Goal: Use online tool/utility: Utilize a website feature to perform a specific function

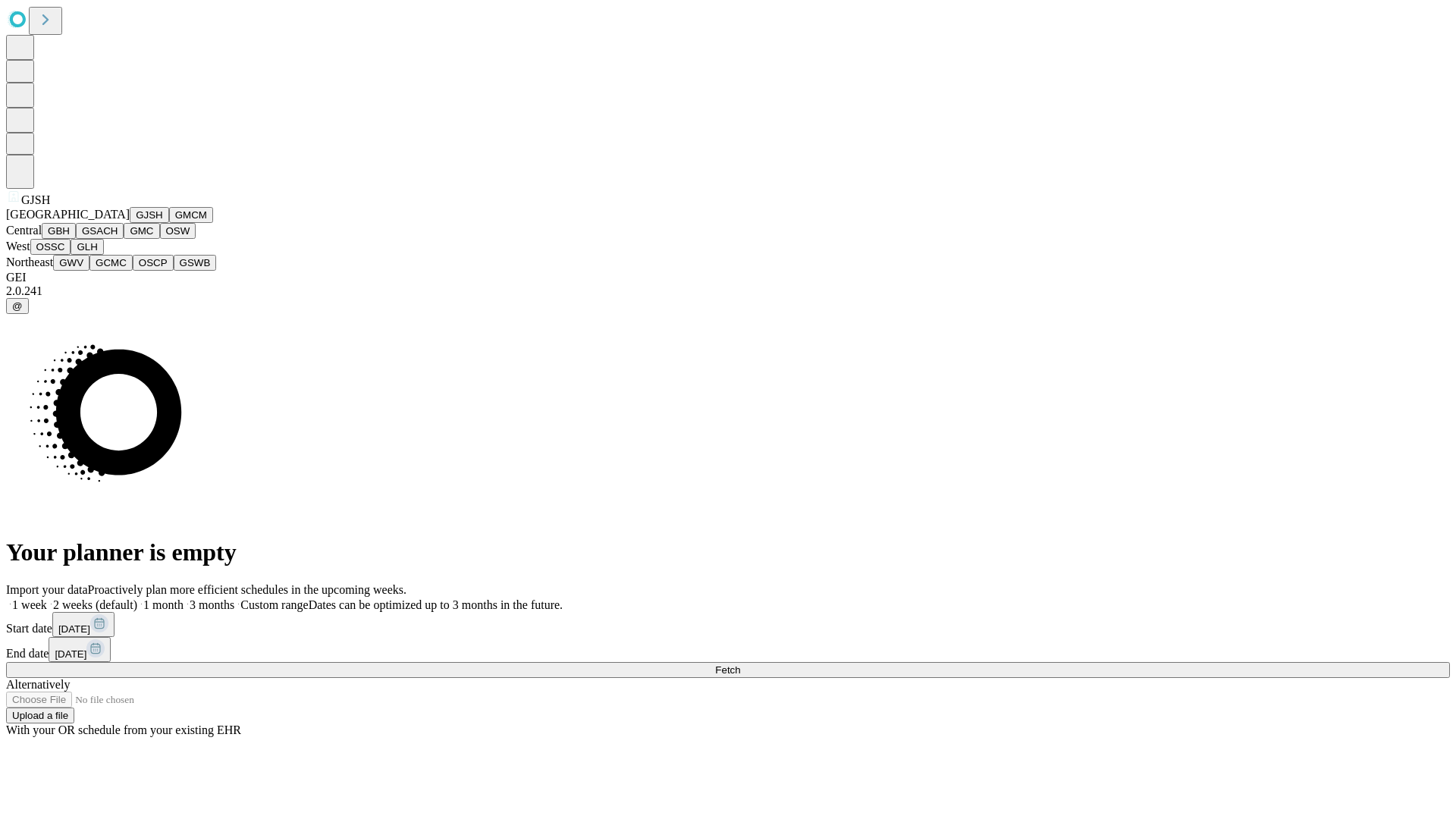
click at [130, 223] on button "GJSH" at bounding box center [150, 215] width 40 height 16
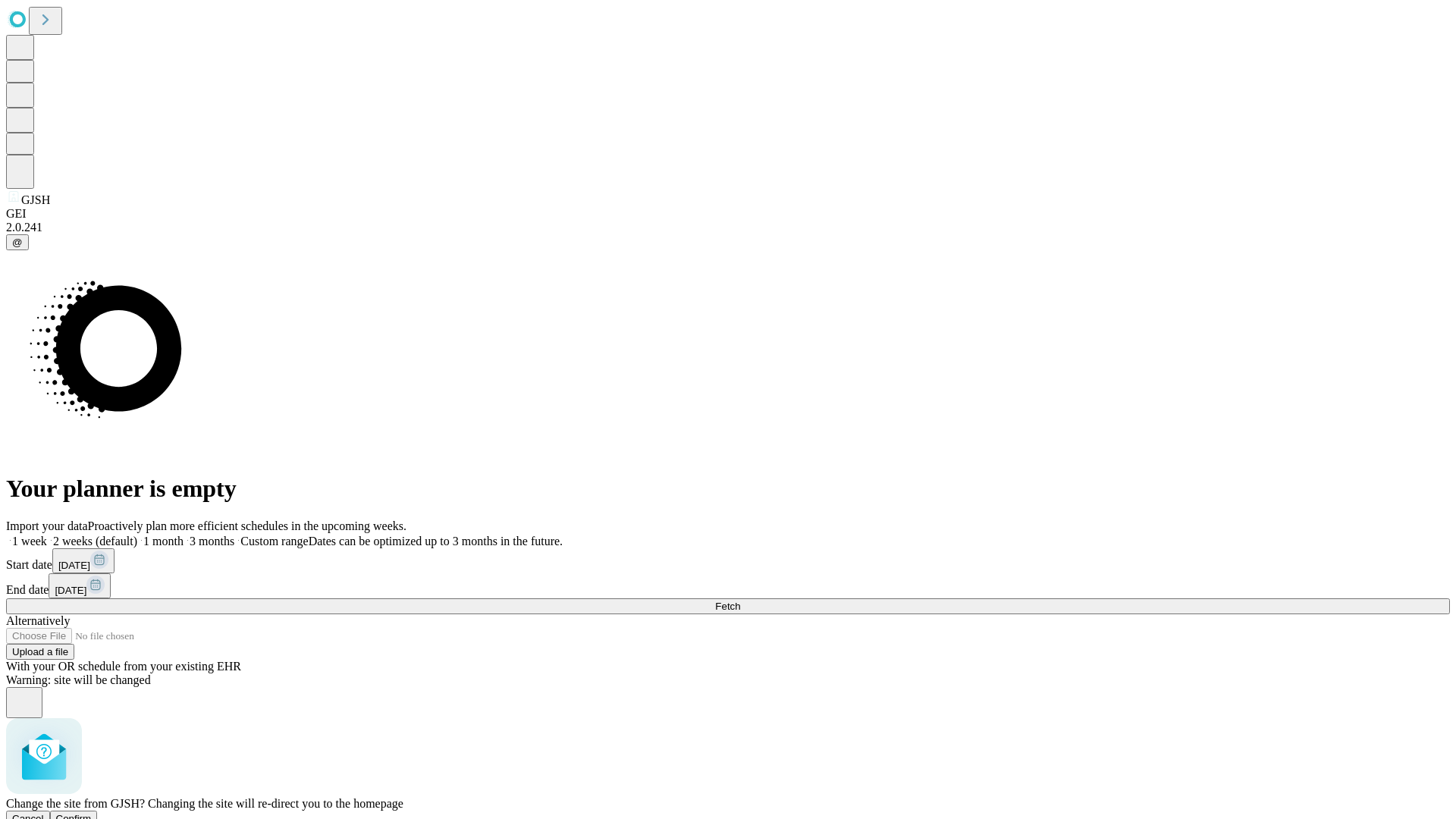
click at [92, 813] on span "Confirm" at bounding box center [73, 819] width 35 height 12
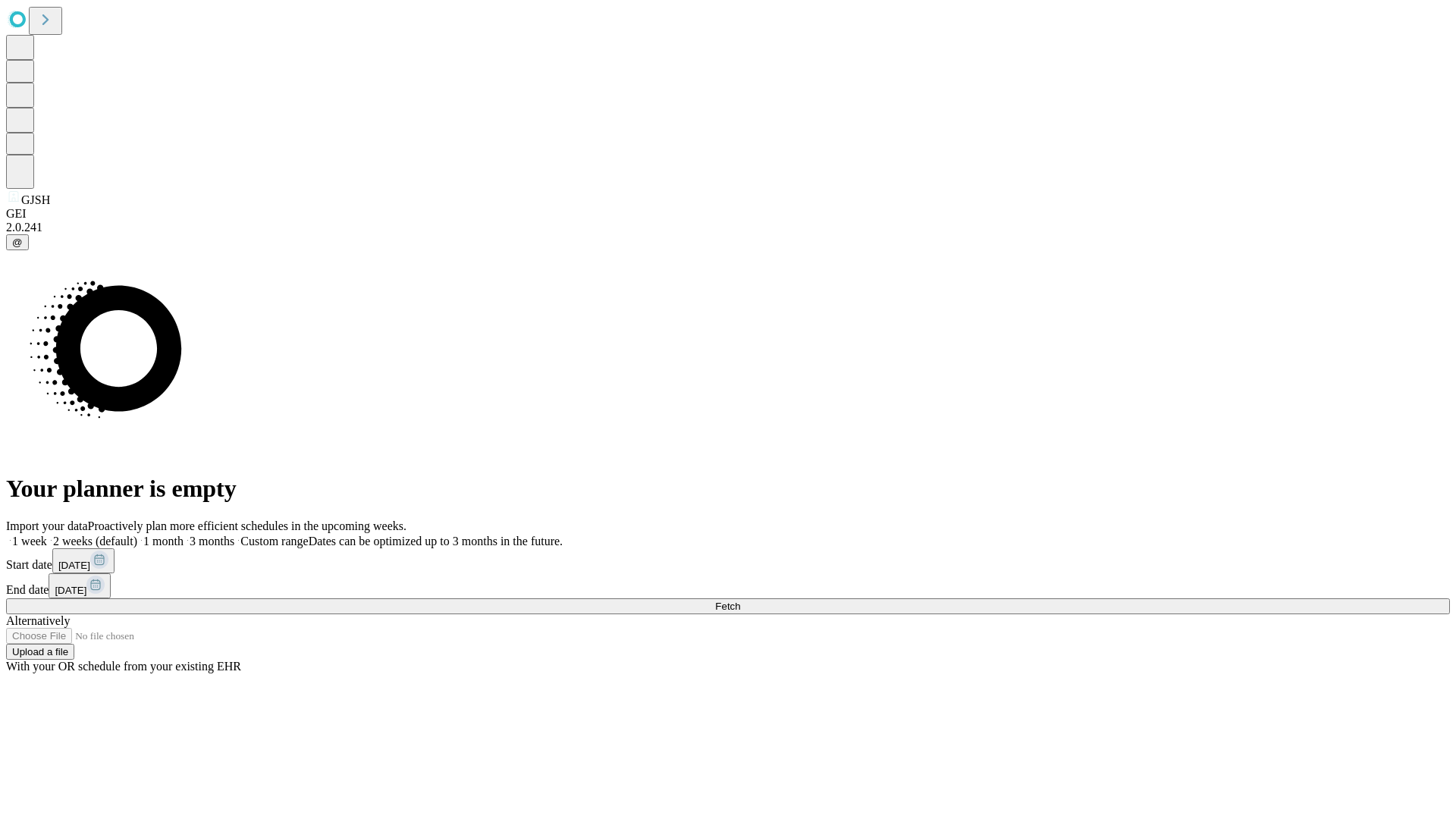
click at [137, 535] on label "2 weeks (default)" at bounding box center [92, 542] width 91 height 13
click at [740, 601] on span "Fetch" at bounding box center [728, 607] width 25 height 12
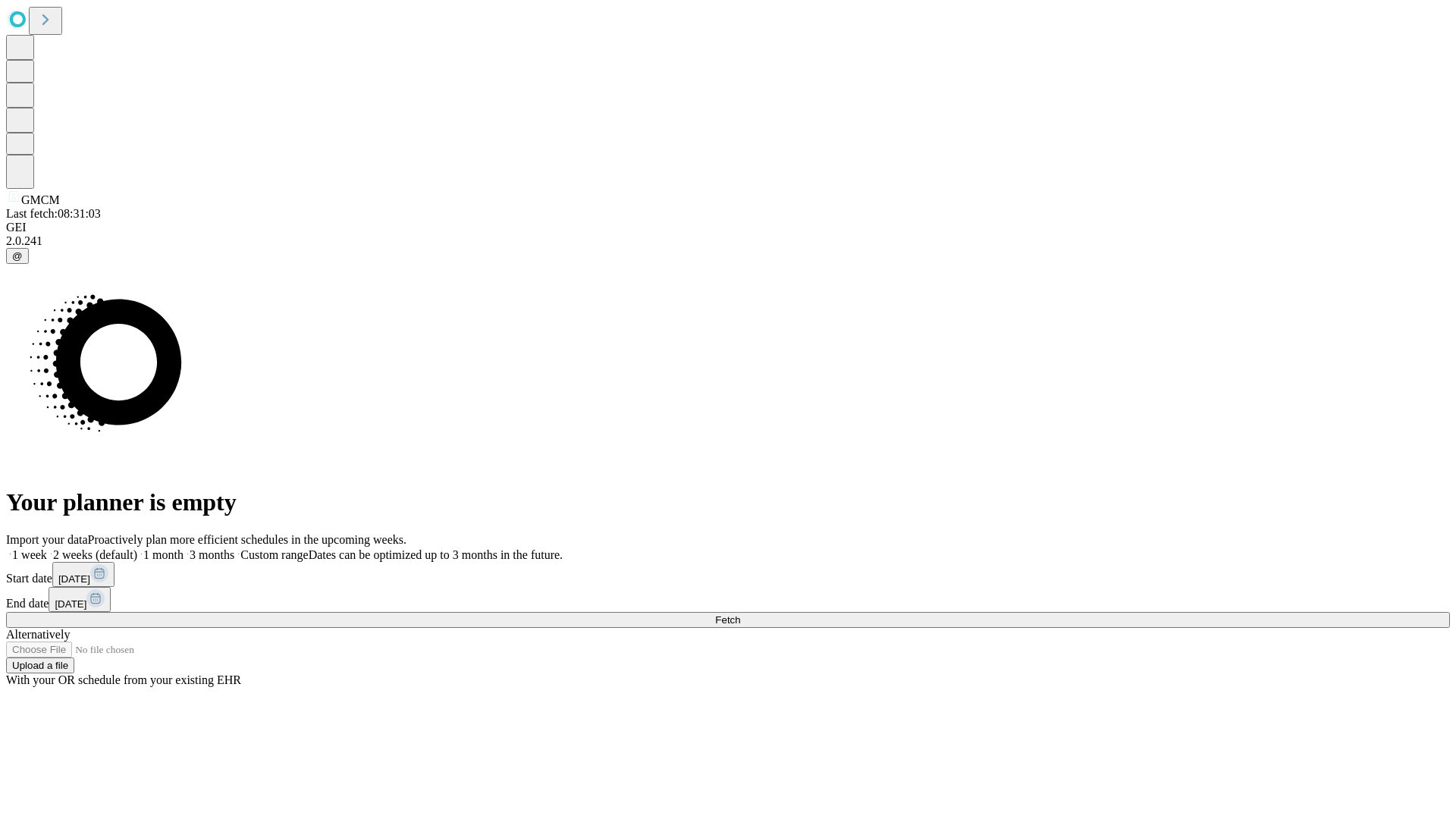
click at [137, 548] on label "2 weeks (default)" at bounding box center [92, 555] width 91 height 13
click at [740, 614] on span "Fetch" at bounding box center [728, 620] width 25 height 12
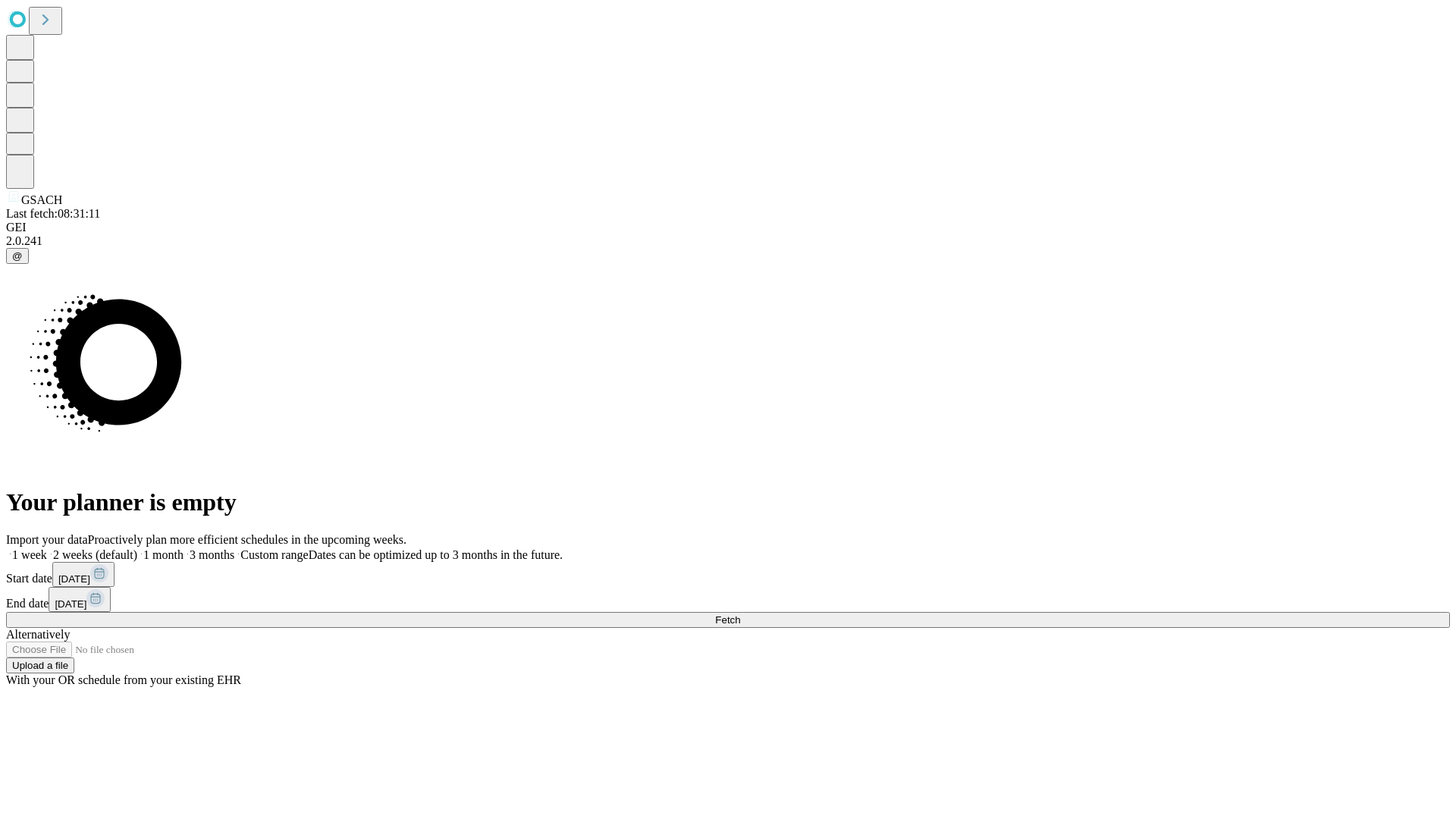
click at [137, 548] on label "2 weeks (default)" at bounding box center [92, 555] width 91 height 13
click at [740, 614] on span "Fetch" at bounding box center [728, 620] width 25 height 12
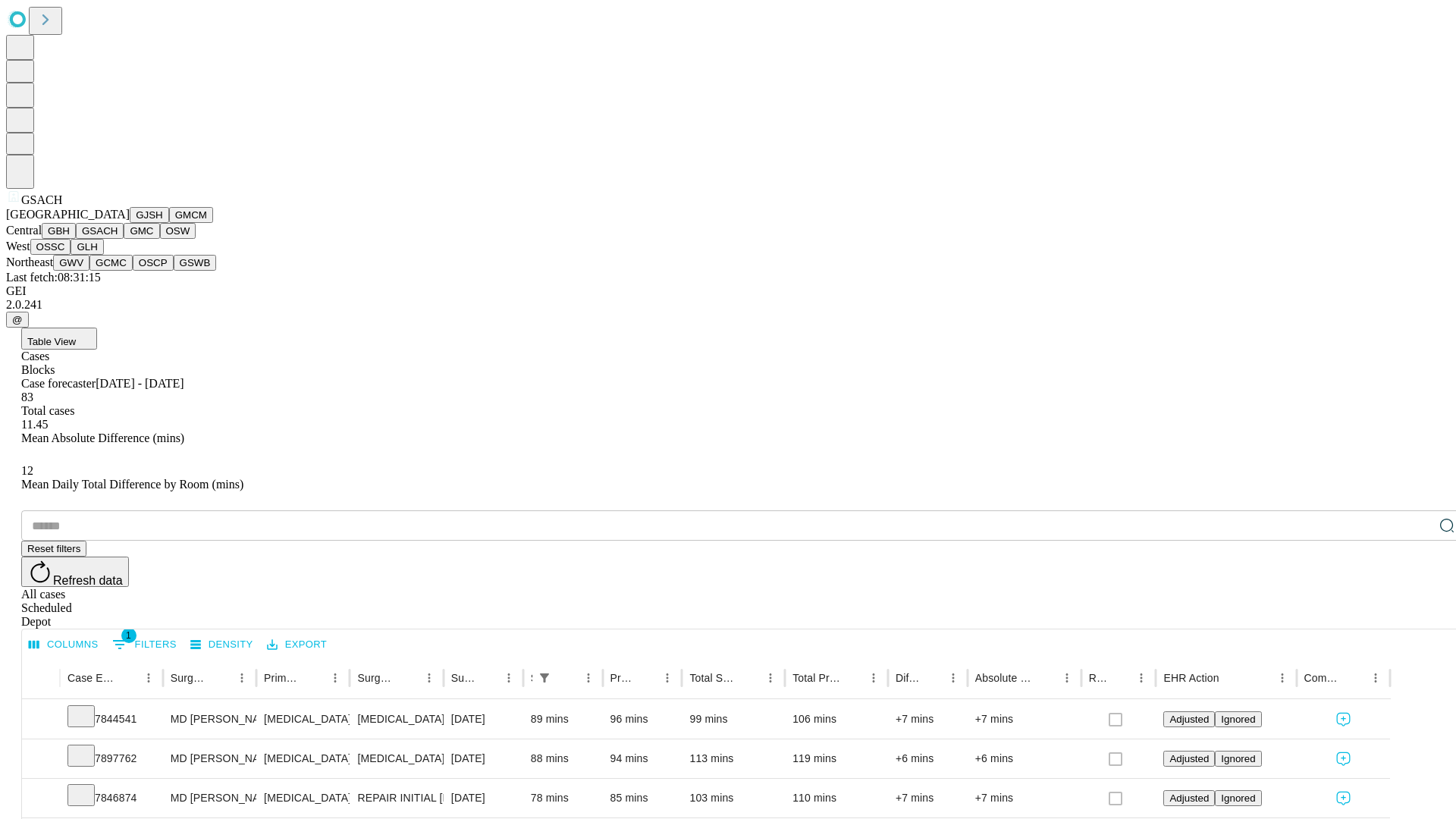
click at [123, 239] on button "GMC" at bounding box center [141, 230] width 35 height 16
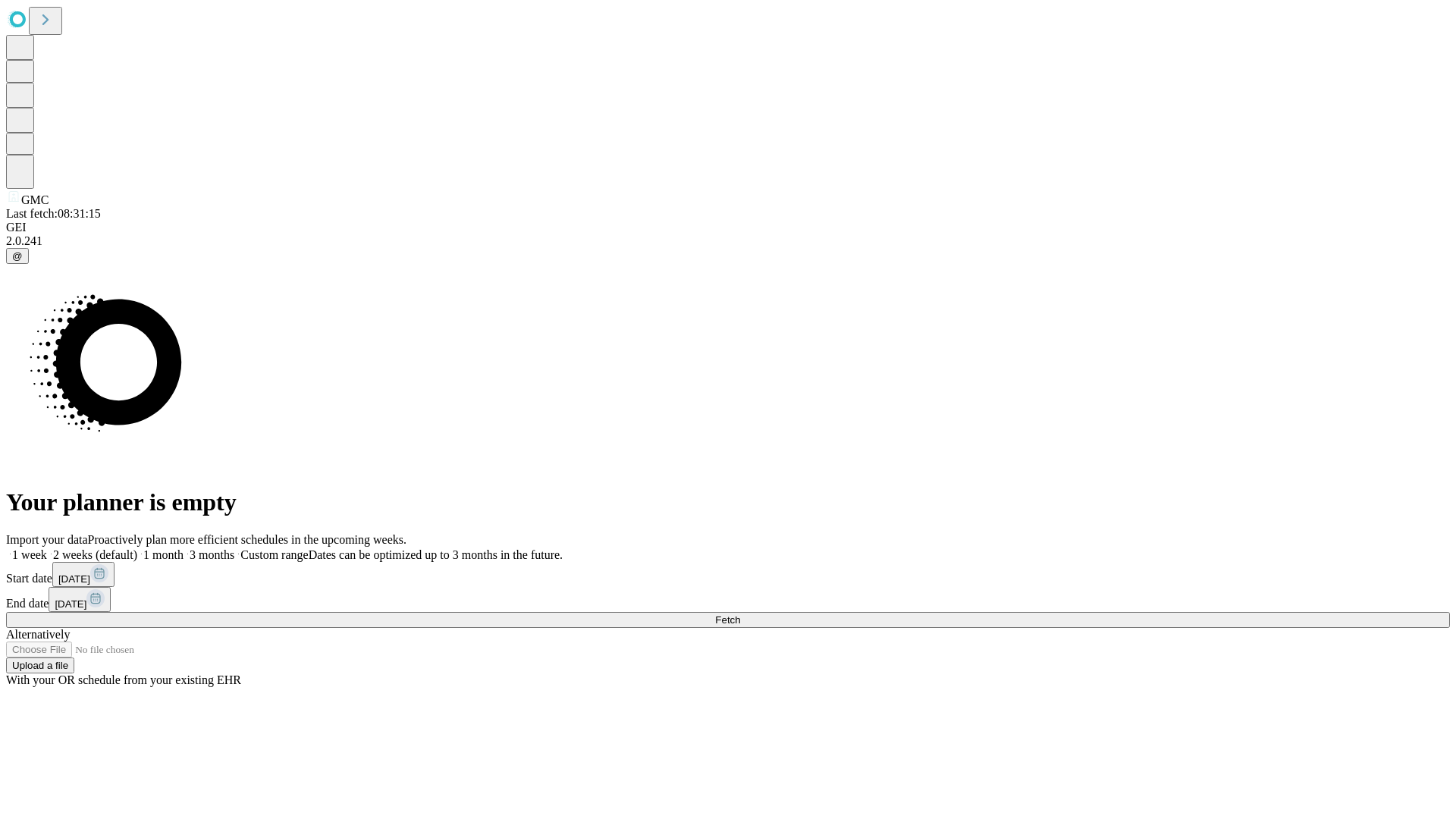
click at [740, 614] on span "Fetch" at bounding box center [728, 620] width 25 height 12
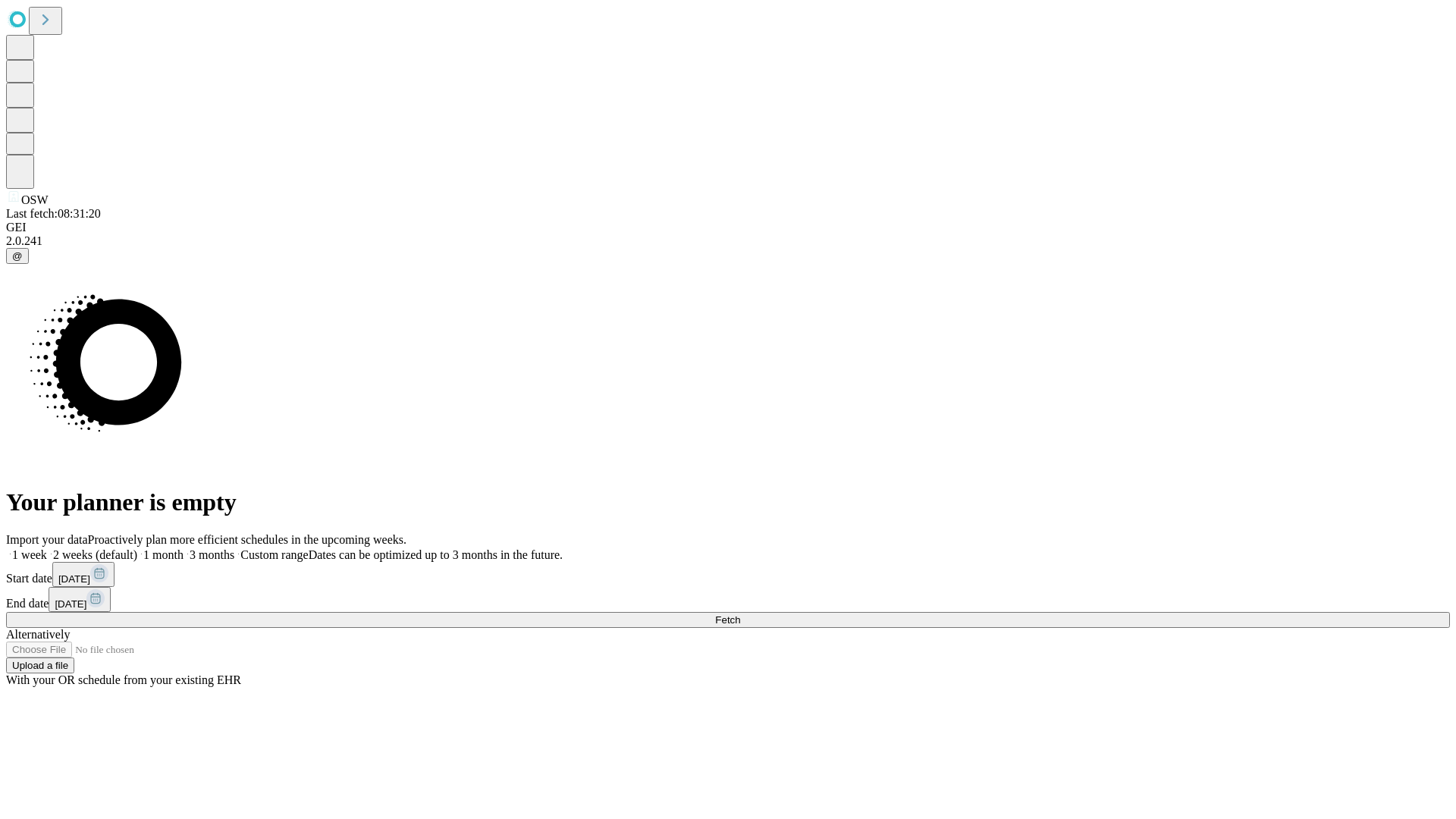
click at [137, 548] on label "2 weeks (default)" at bounding box center [92, 555] width 91 height 13
click at [740, 614] on span "Fetch" at bounding box center [728, 620] width 25 height 12
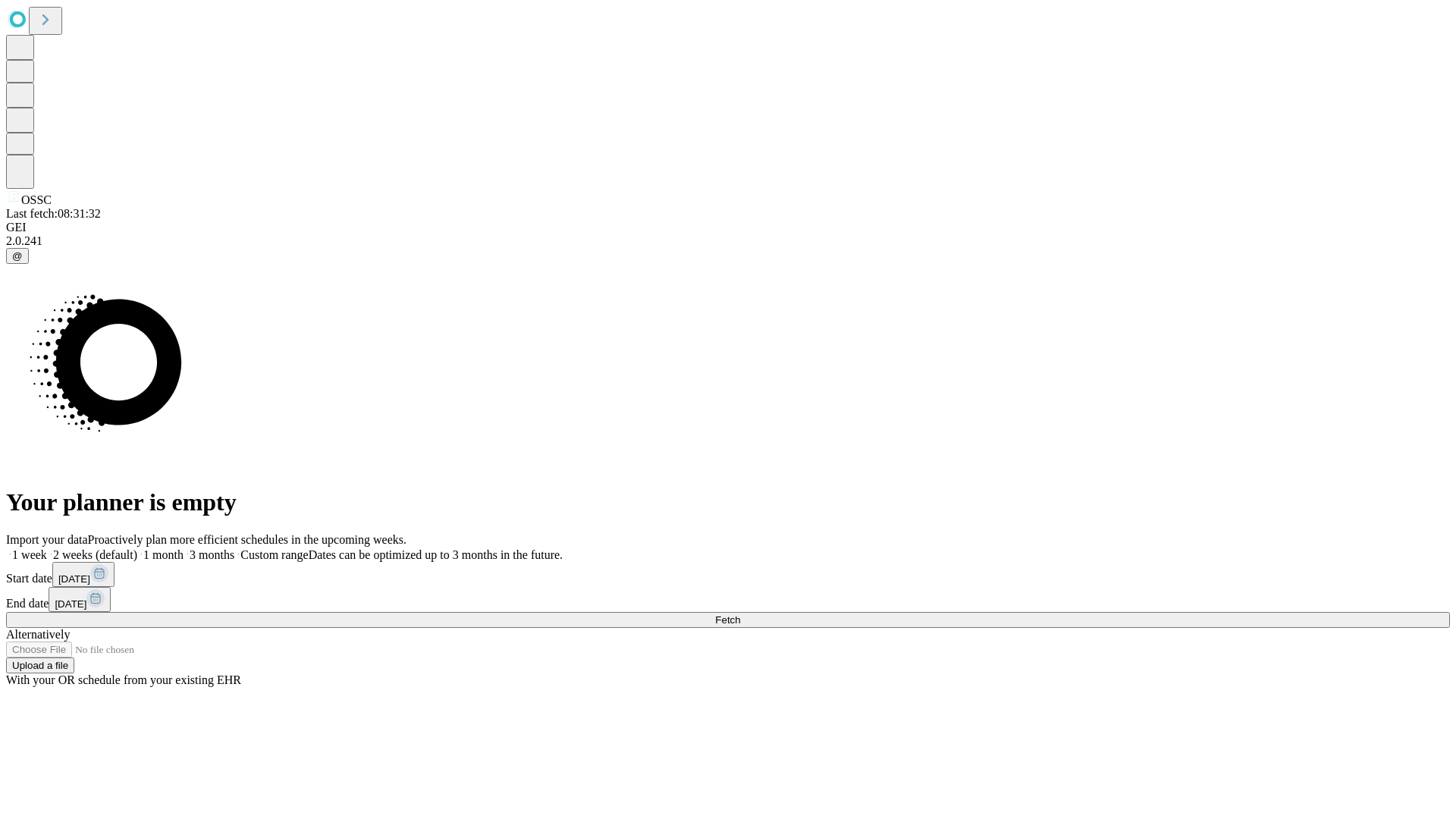
click at [137, 548] on label "2 weeks (default)" at bounding box center [92, 555] width 91 height 13
click at [740, 614] on span "Fetch" at bounding box center [728, 620] width 25 height 12
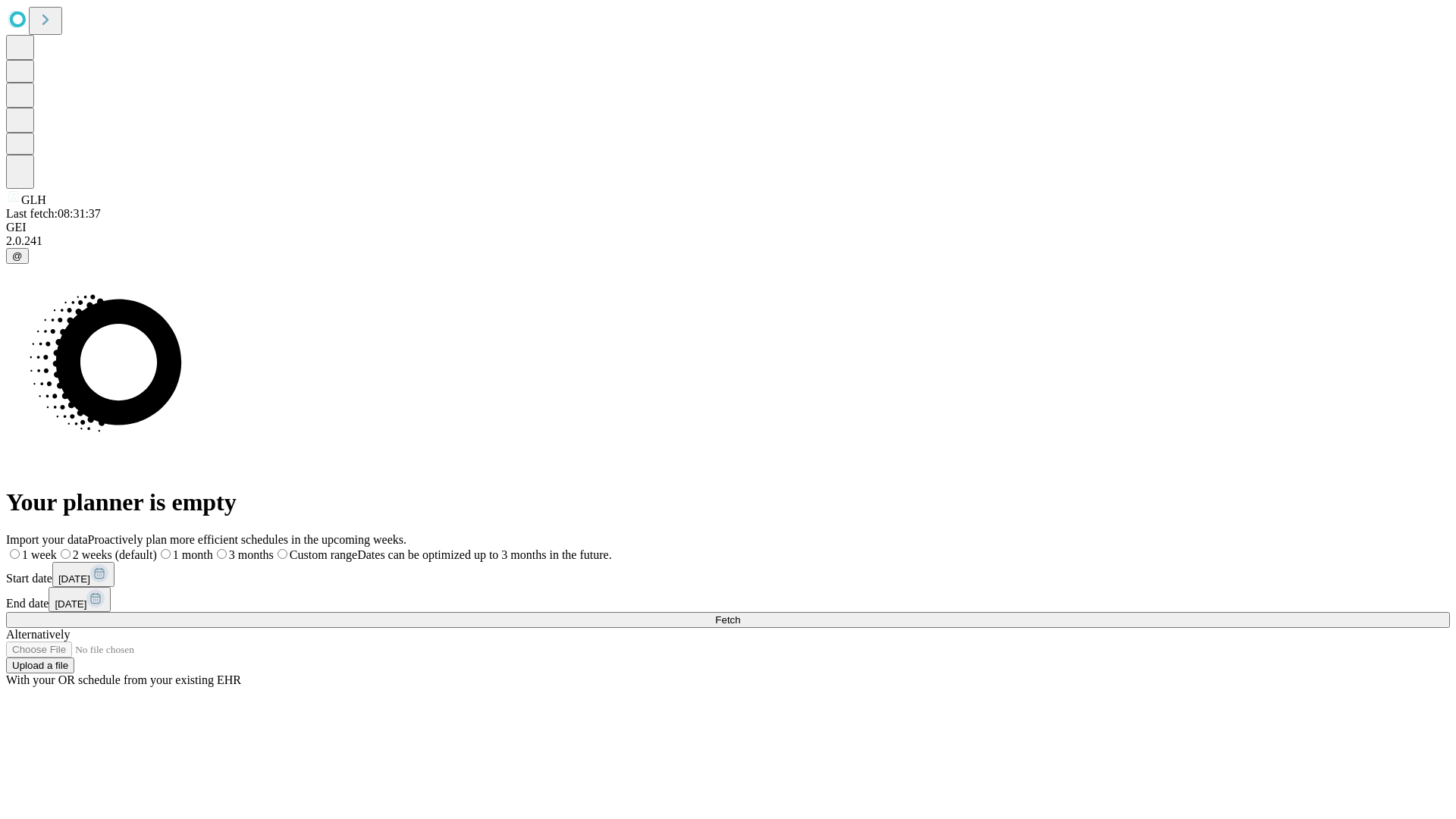
click at [157, 548] on label "2 weeks (default)" at bounding box center [107, 555] width 100 height 13
click at [740, 614] on span "Fetch" at bounding box center [728, 620] width 25 height 12
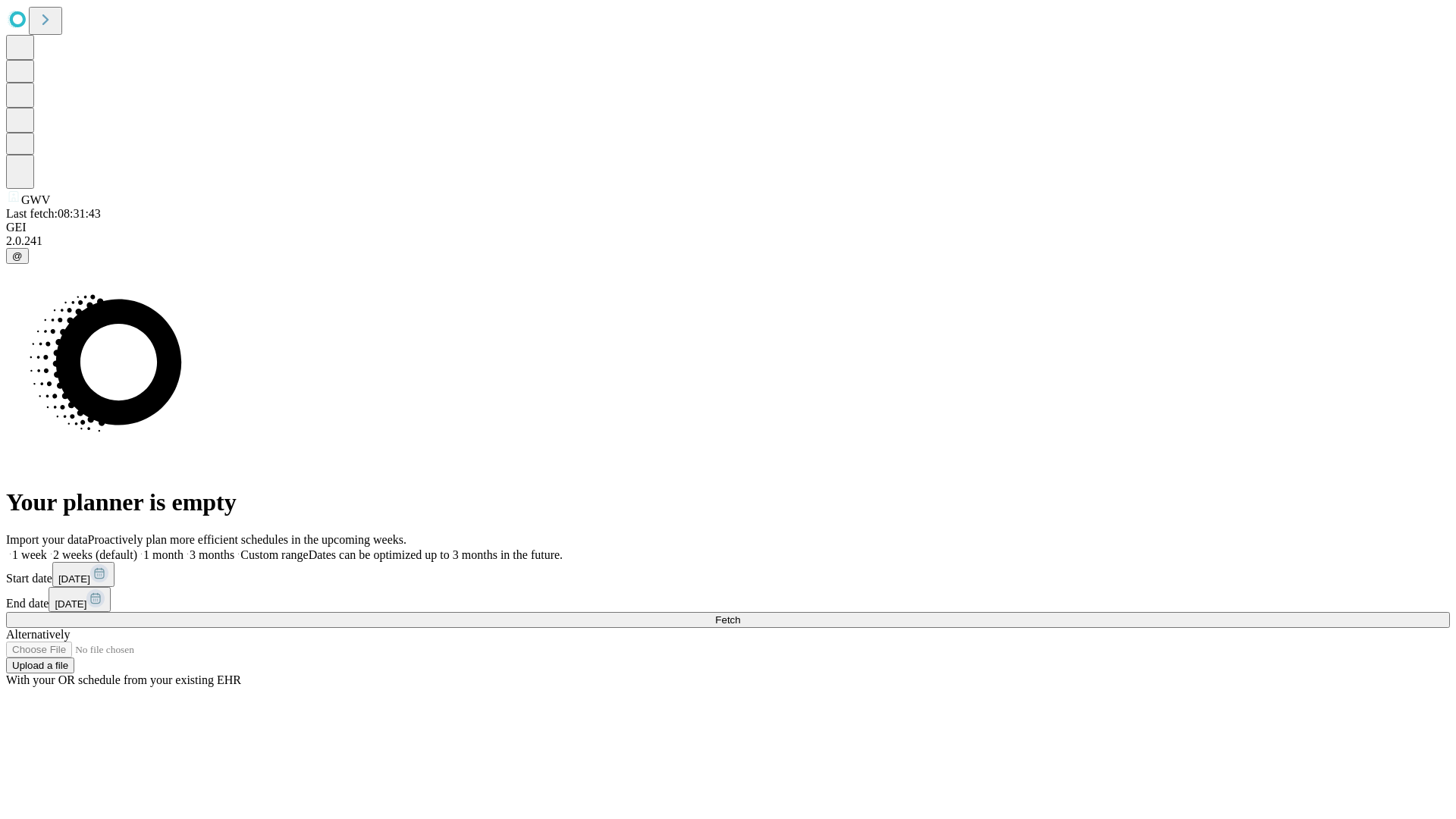
click at [137, 548] on label "2 weeks (default)" at bounding box center [92, 555] width 91 height 13
click at [740, 614] on span "Fetch" at bounding box center [728, 620] width 25 height 12
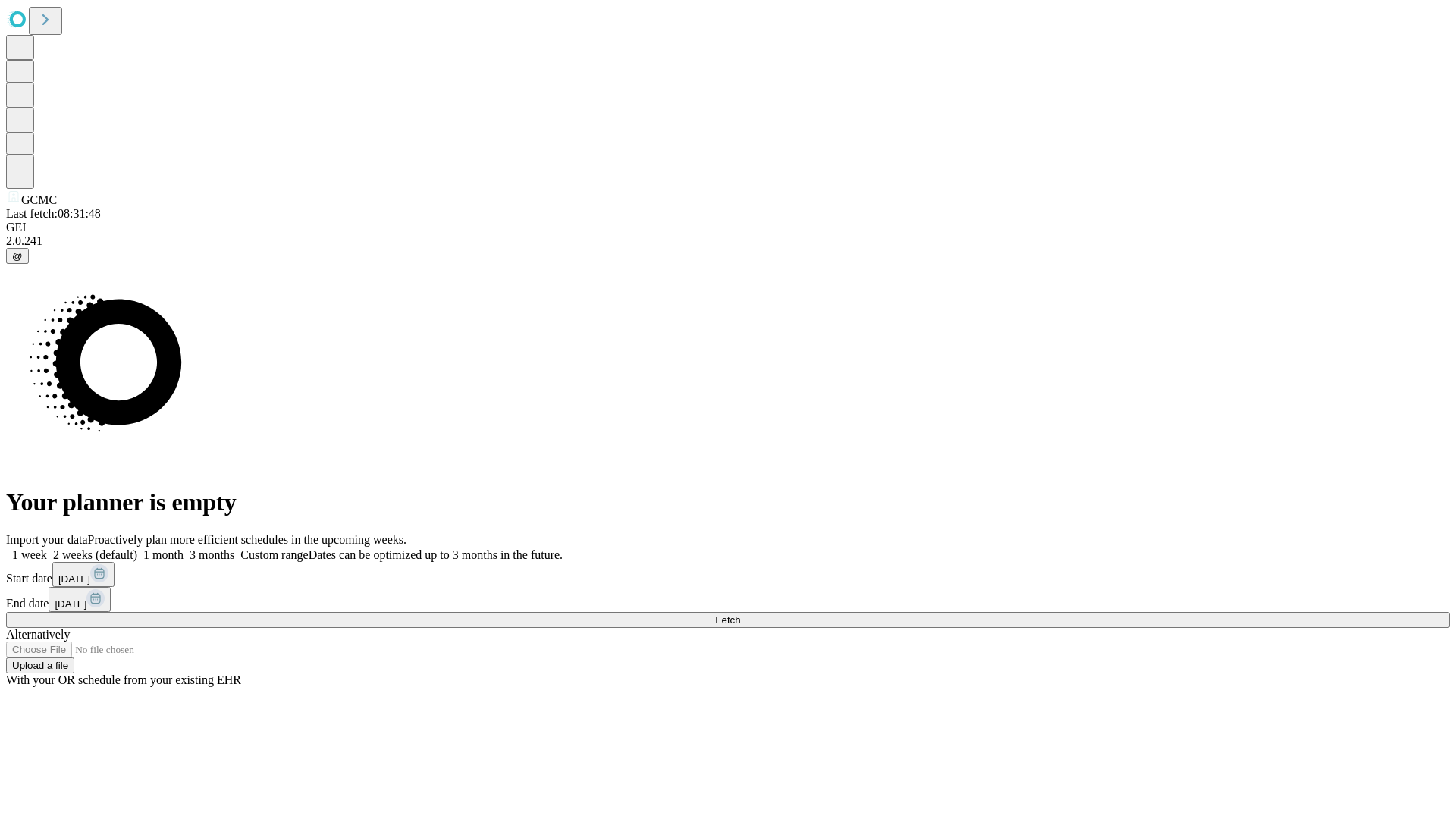
click at [137, 548] on label "2 weeks (default)" at bounding box center [92, 555] width 91 height 13
click at [740, 614] on span "Fetch" at bounding box center [728, 620] width 25 height 12
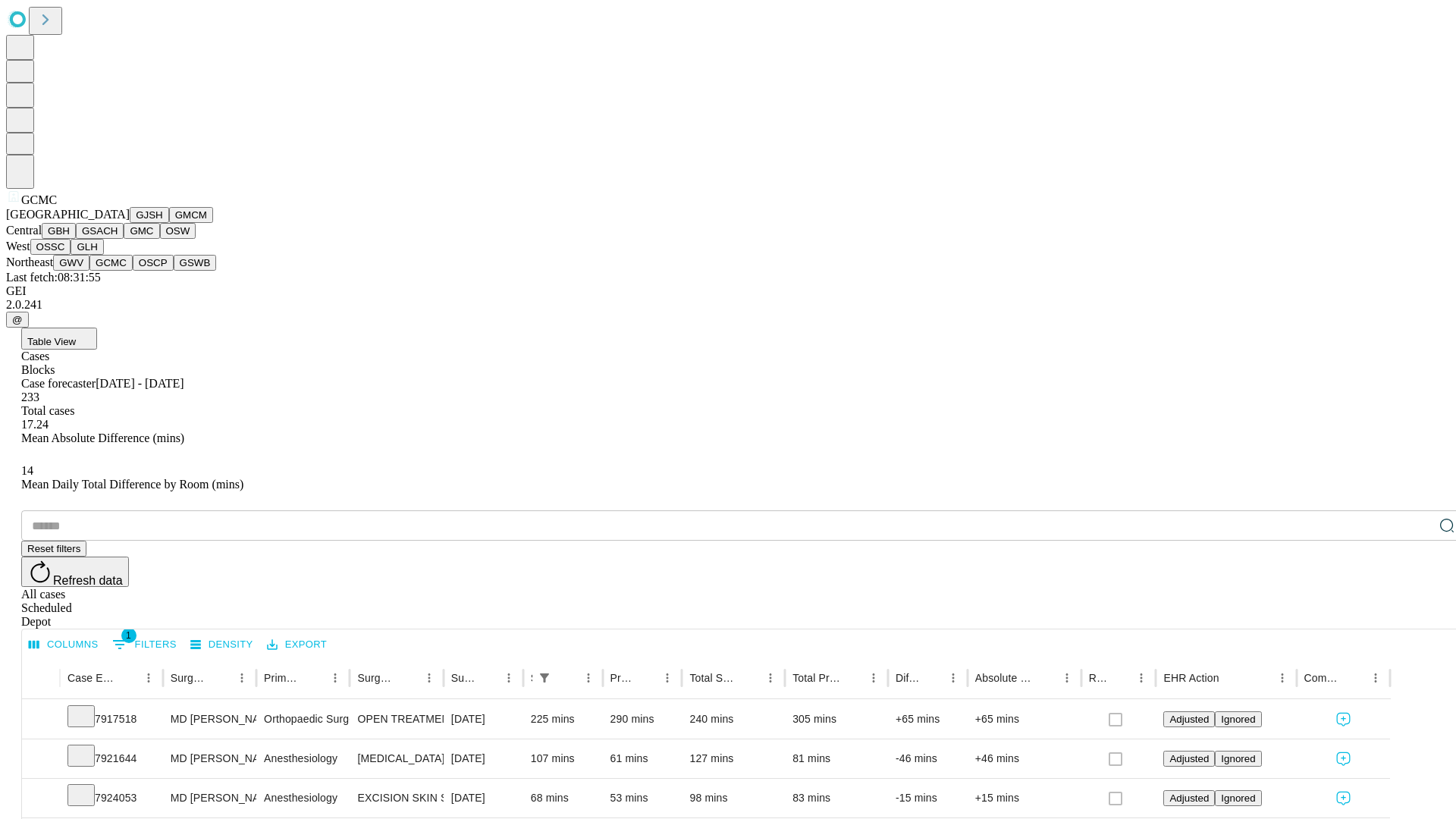
click at [133, 271] on button "OSCP" at bounding box center [153, 263] width 41 height 16
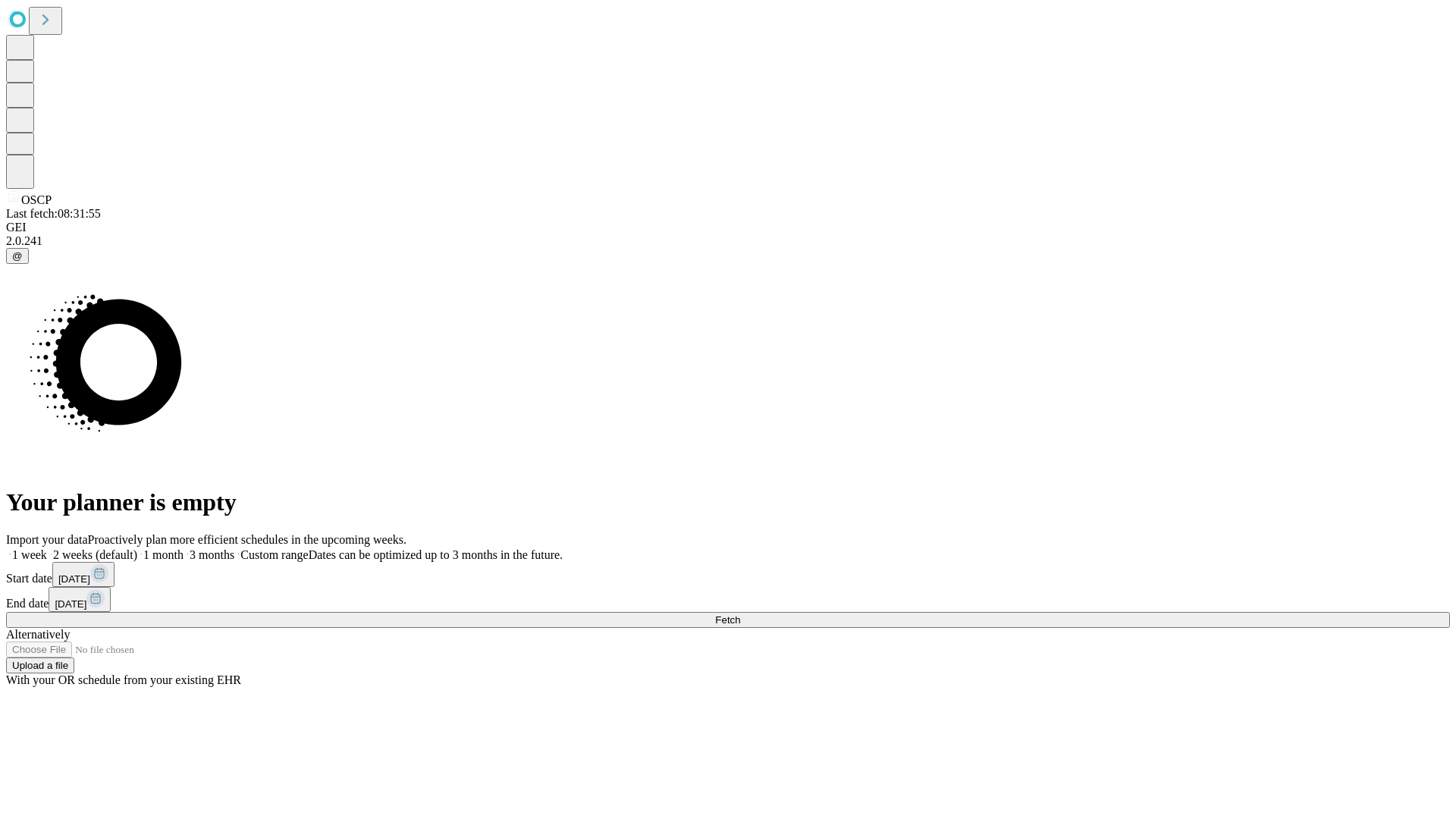
click at [137, 548] on label "2 weeks (default)" at bounding box center [92, 555] width 91 height 13
click at [740, 614] on span "Fetch" at bounding box center [728, 620] width 25 height 12
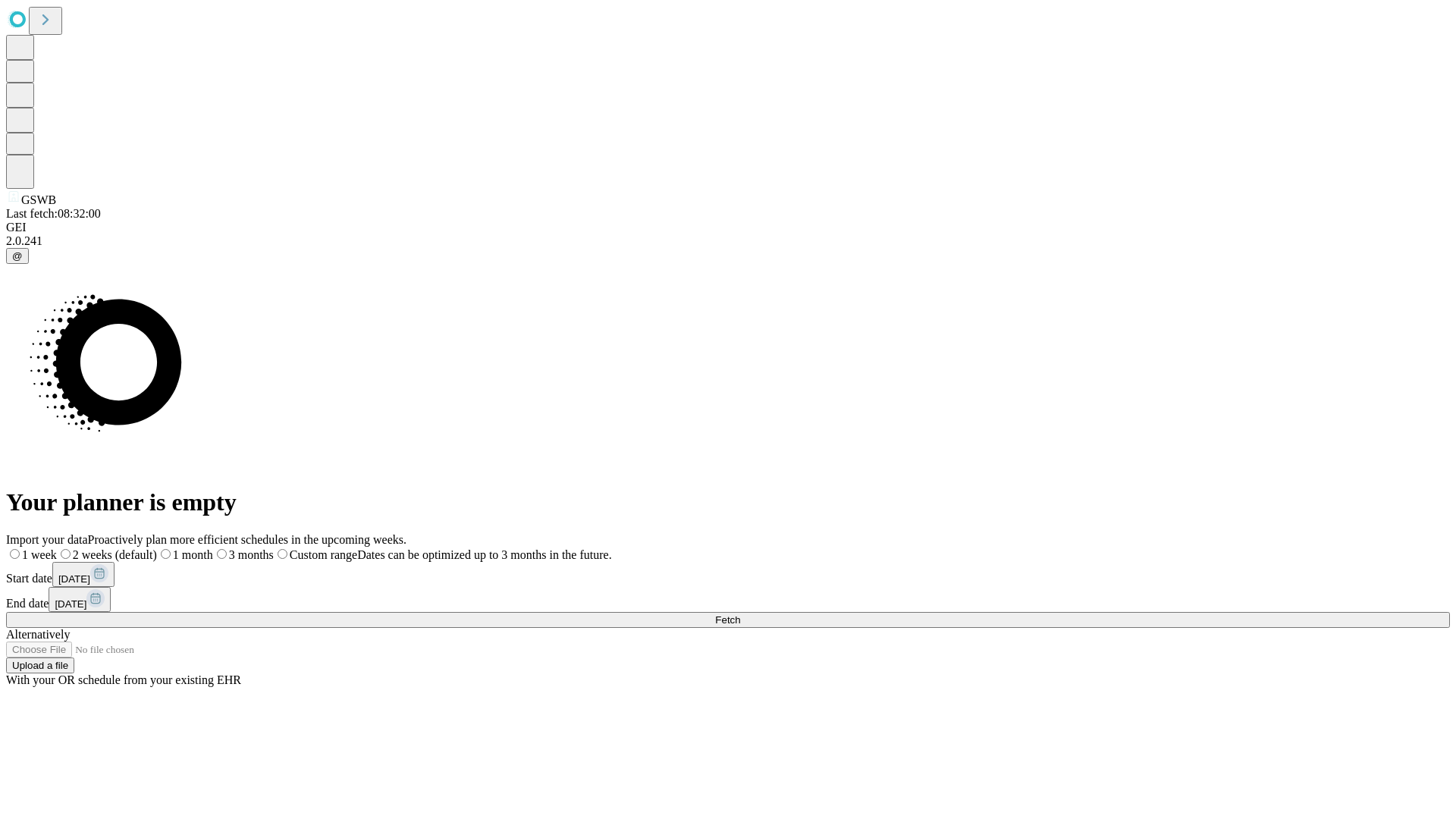
click at [157, 548] on label "2 weeks (default)" at bounding box center [107, 555] width 100 height 13
click at [740, 614] on span "Fetch" at bounding box center [728, 620] width 25 height 12
